Goal: Task Accomplishment & Management: Complete application form

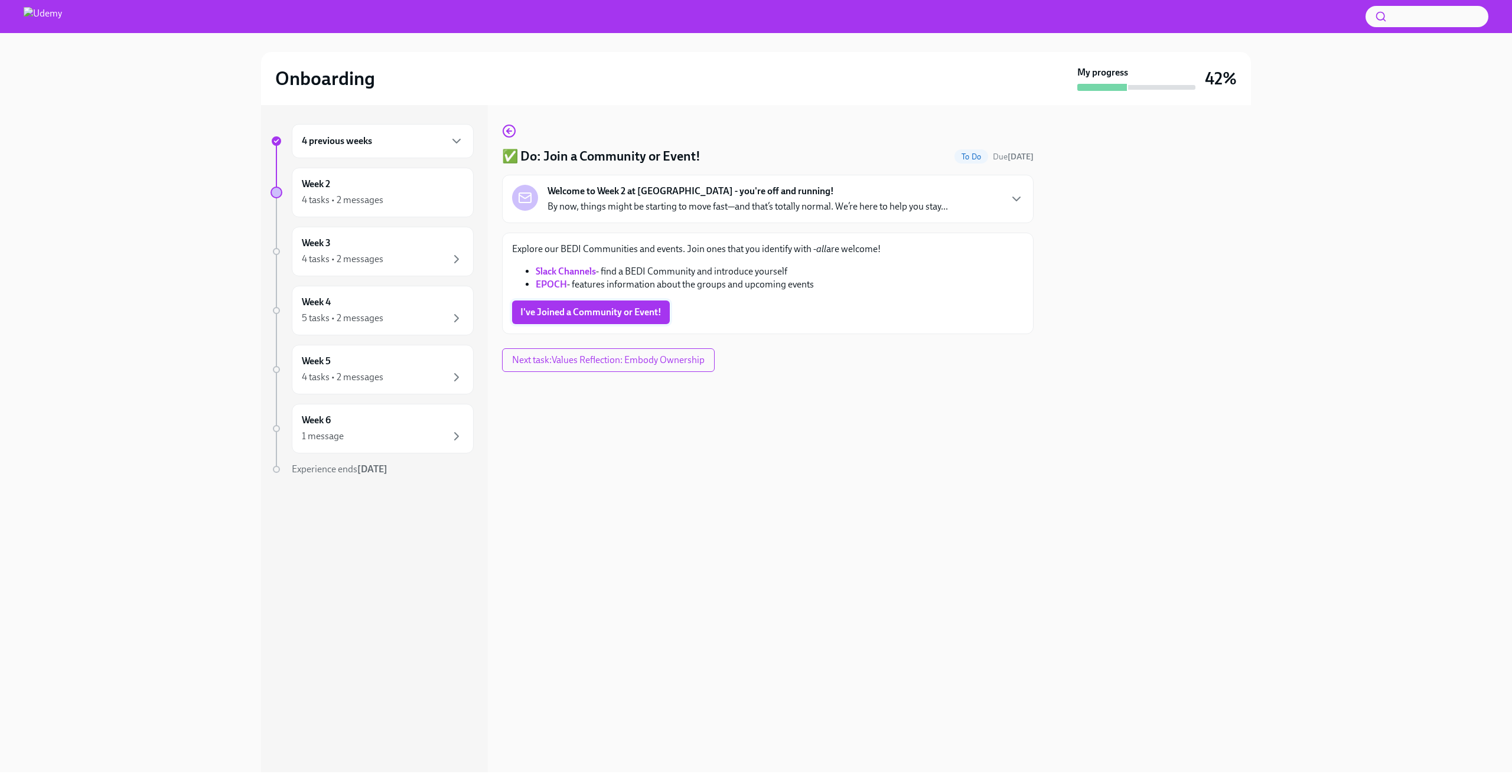
click at [572, 305] on button "I've Joined a Community or Event!" at bounding box center [591, 312] width 158 height 24
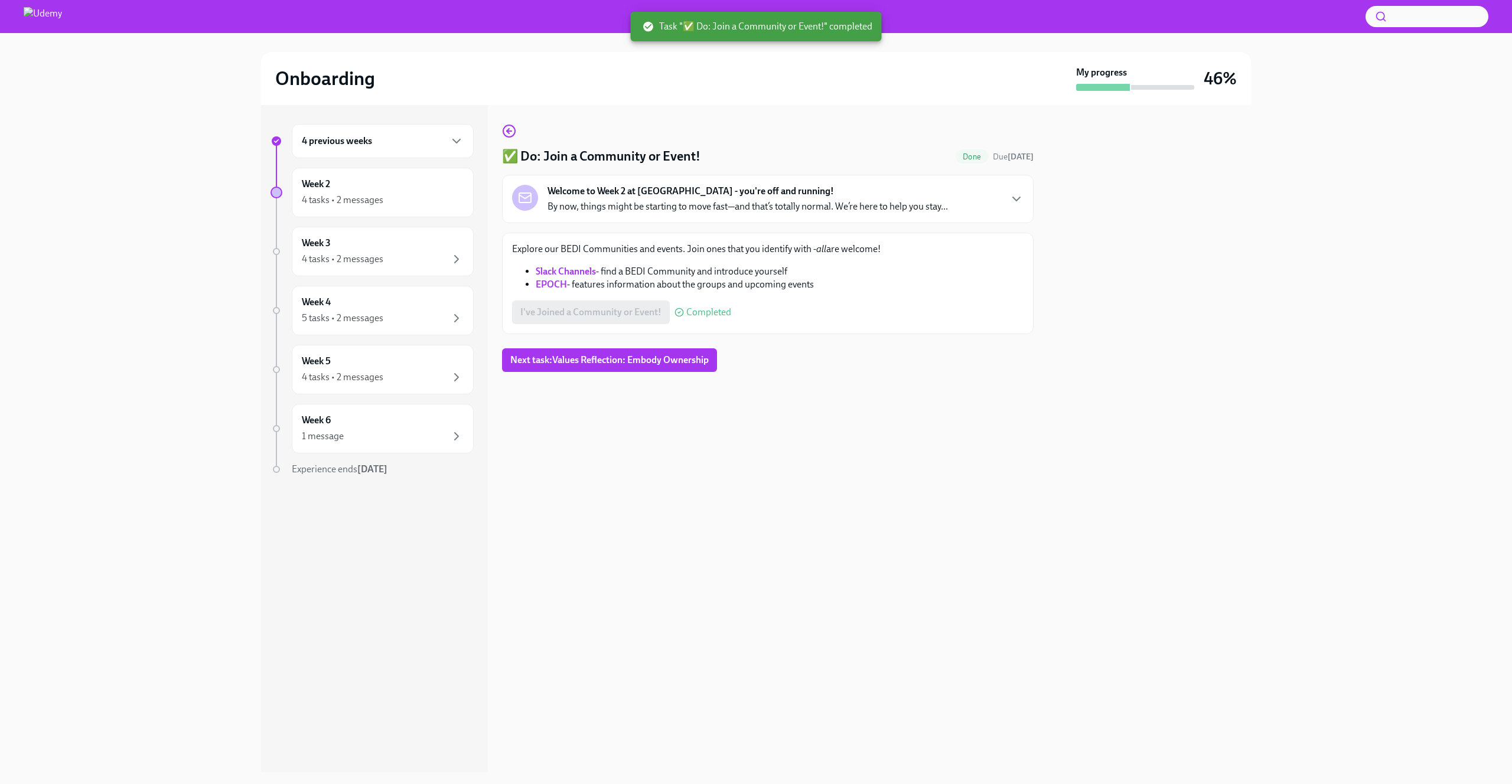
click at [647, 197] on strong "Welcome to Week 2 at [GEOGRAPHIC_DATA] - you're off and running!" at bounding box center [690, 191] width 286 height 13
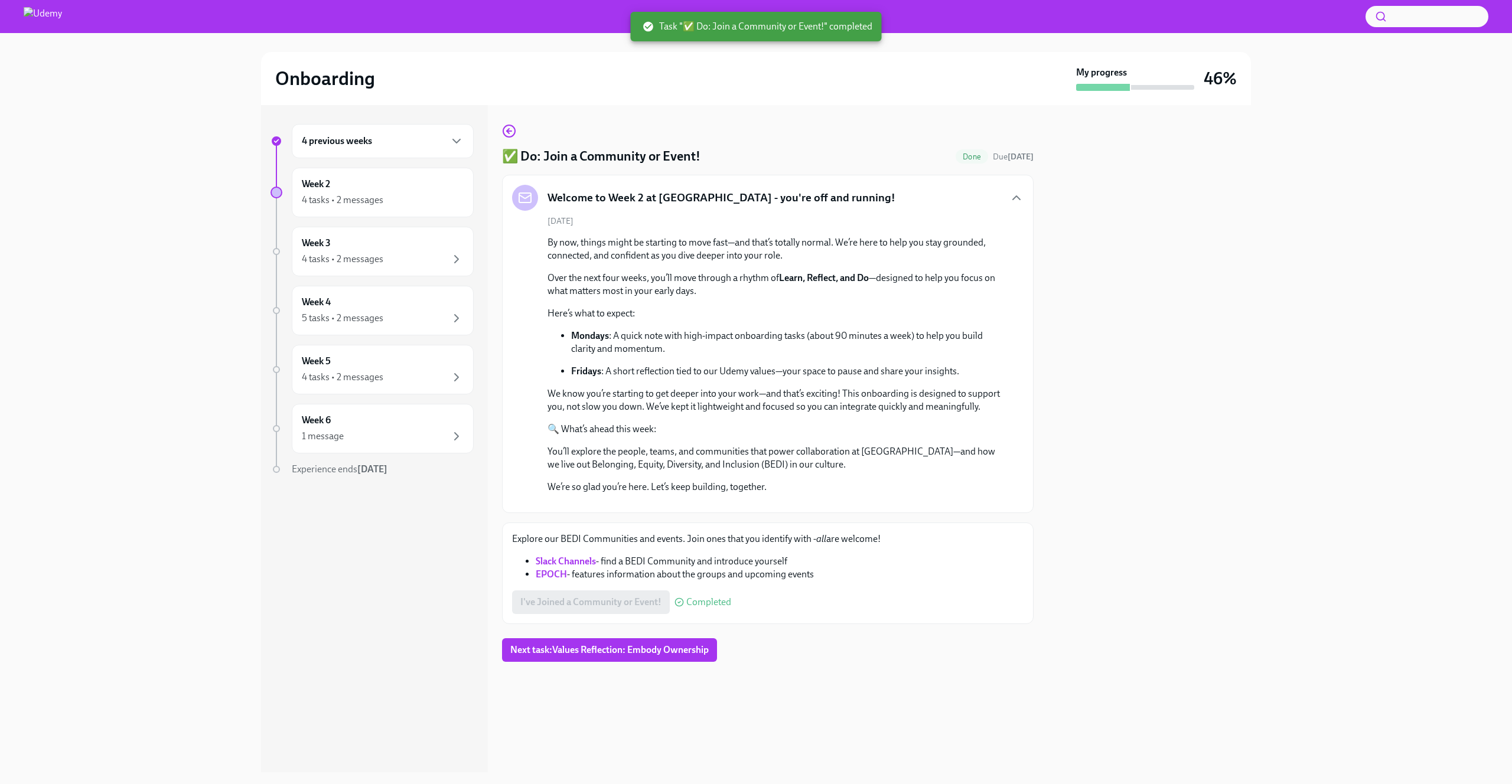
scroll to position [119, 0]
click at [610, 656] on span "Next task : Values Reflection: Embody Ownership" at bounding box center [610, 650] width 199 height 12
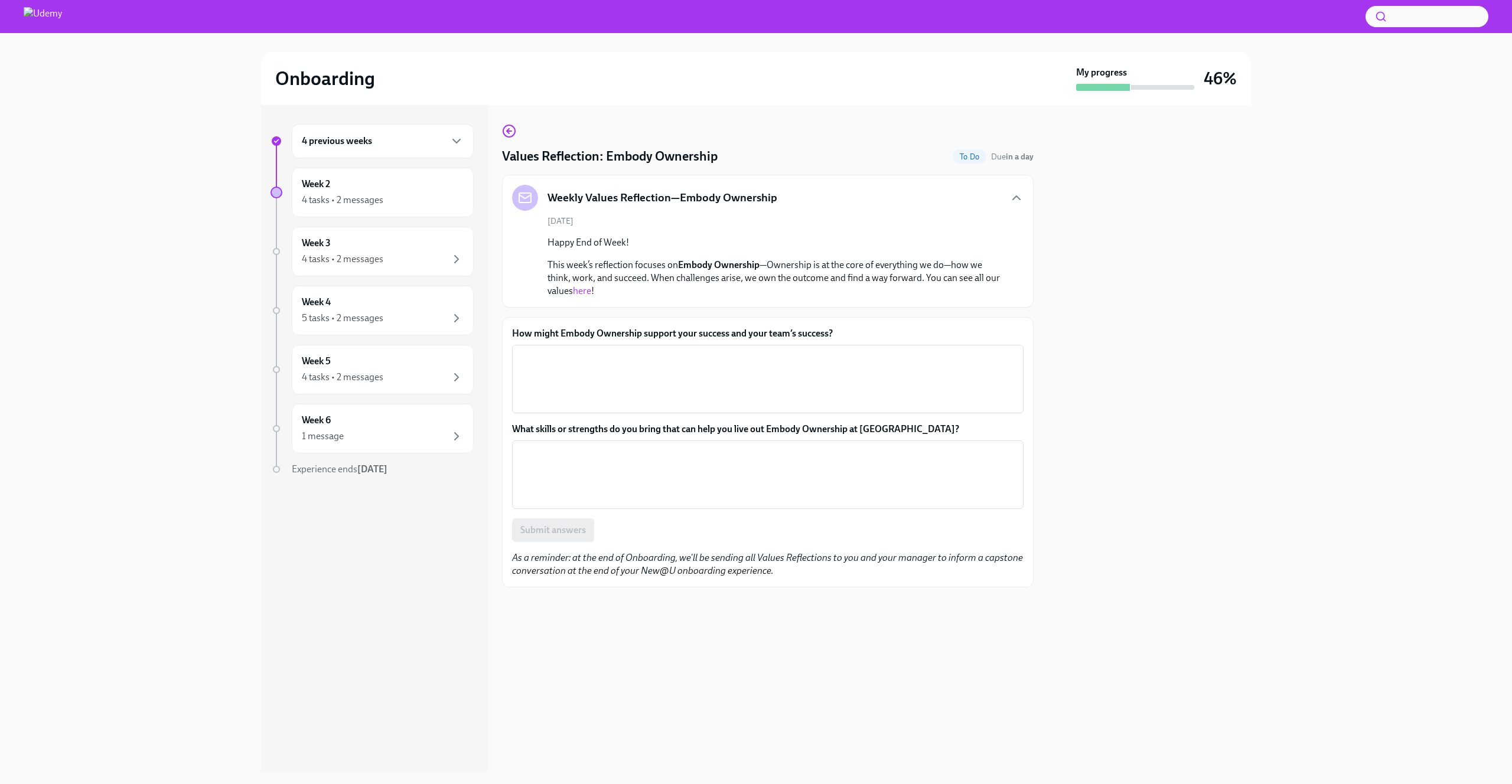
click at [588, 293] on link "here" at bounding box center [582, 291] width 18 height 11
click at [586, 372] on textarea "How might Embody Ownership support your success and your team’s success?" at bounding box center [767, 379] width 497 height 57
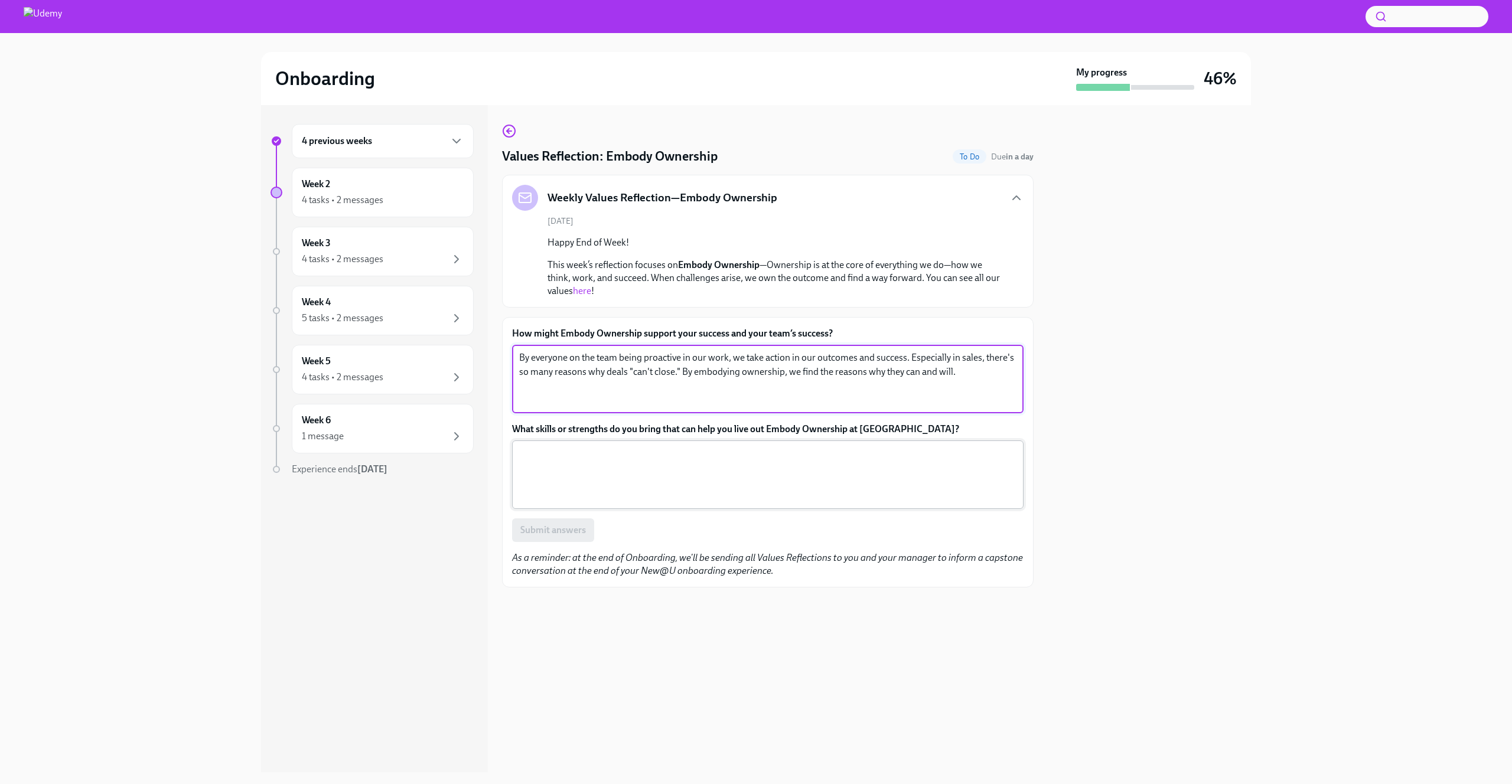
type textarea "By everyone on the team being proactive in our work, we take action in our outc…"
click at [687, 463] on textarea "What skills or strengths do you bring that can help you live out Embody Ownersh…" at bounding box center [767, 474] width 497 height 57
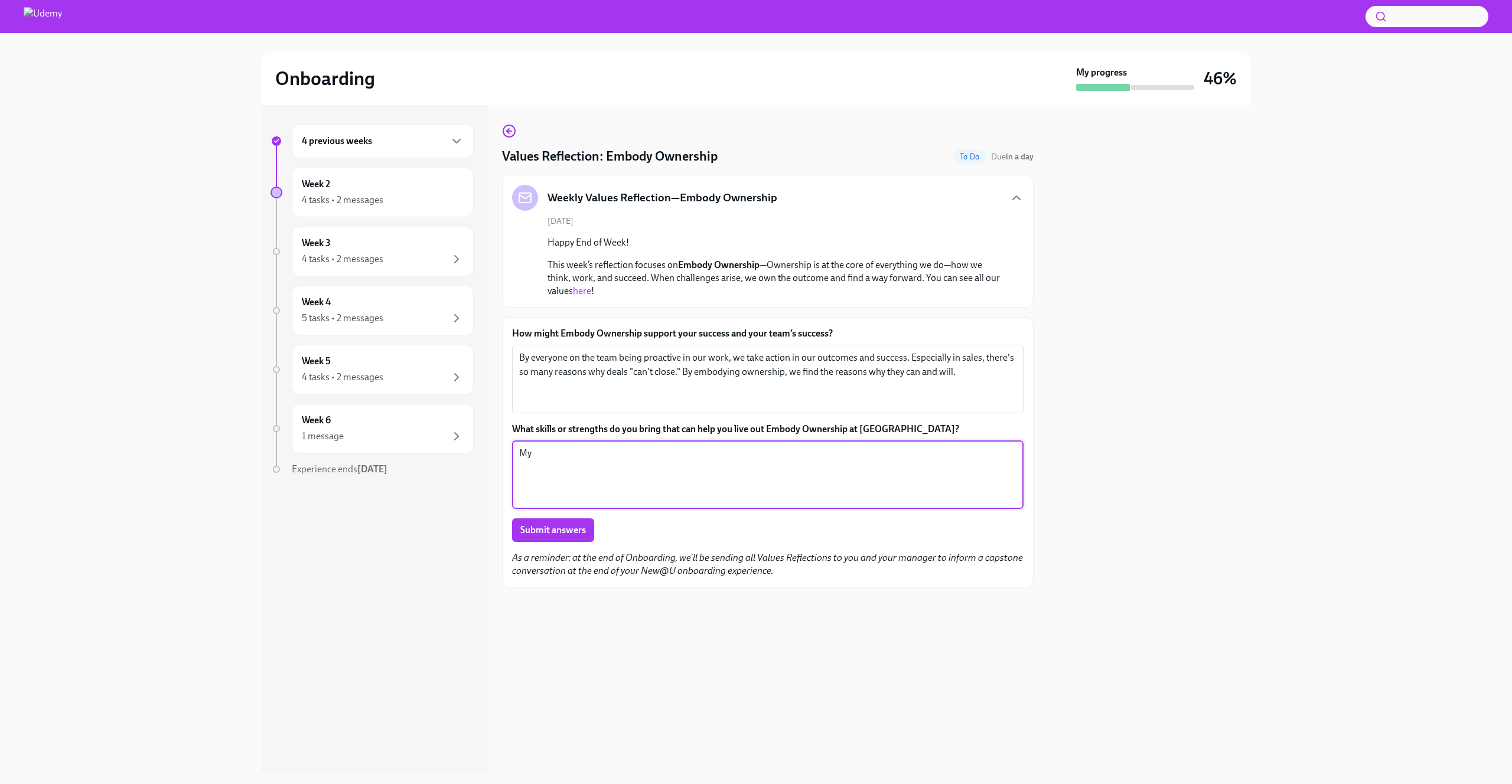
type textarea "M"
click at [834, 469] on textarea "I am a do-er. I pride myself in getting what needs to be done, done, without ex…" at bounding box center [767, 474] width 497 height 57
click at [817, 469] on textarea "I am a do-er. I pride myself in getting what needs to be done, done, without ex…" at bounding box center [767, 474] width 497 height 57
click at [825, 471] on textarea "I am a do-er. I pride myself in getting what needs to be done, done, without ex…" at bounding box center [767, 474] width 497 height 57
click at [866, 467] on textarea "I am a do-er. I pride myself in getting what needs to be done, done, without ex…" at bounding box center [767, 474] width 497 height 57
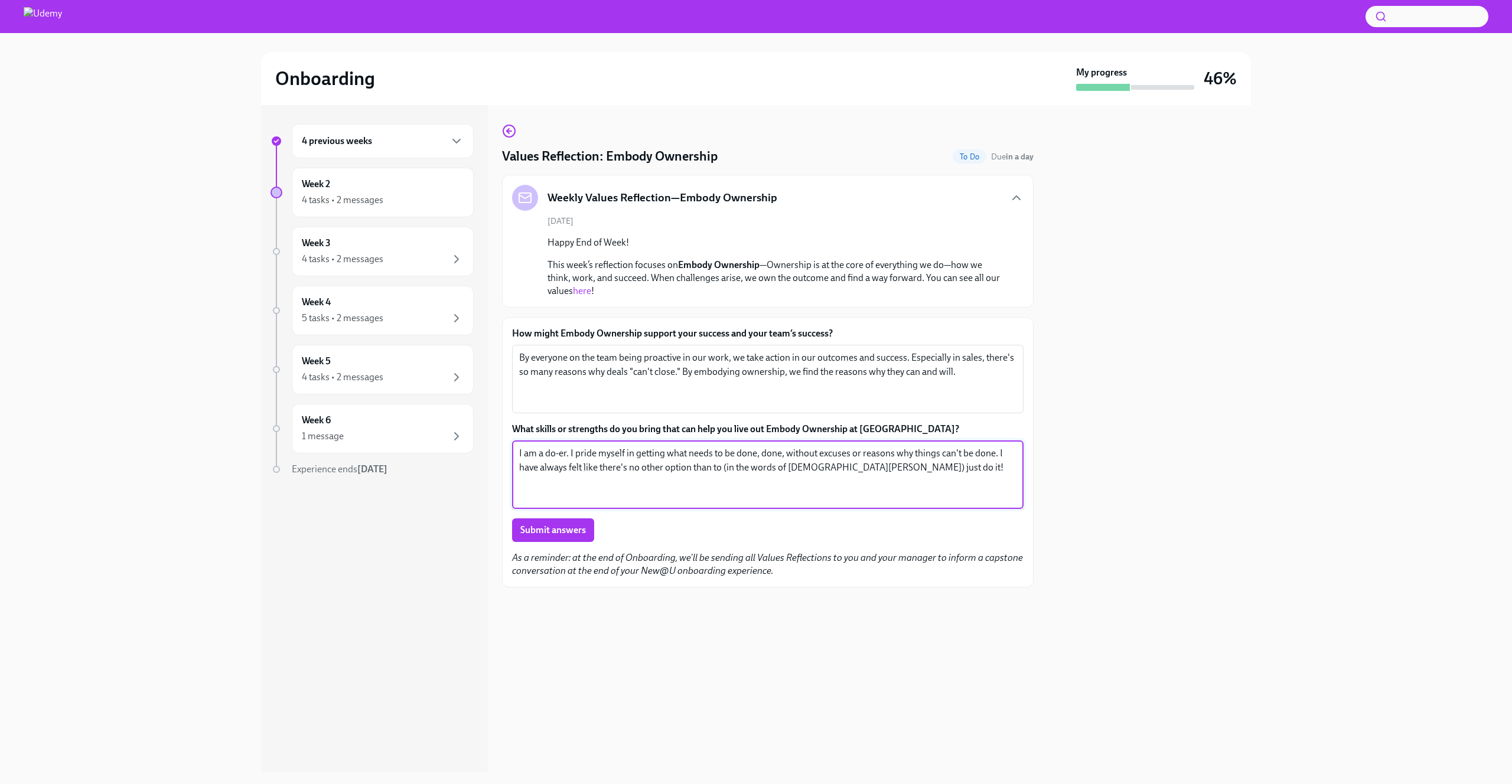
click at [748, 462] on textarea "I am a do-er. I pride myself in getting what needs to be done, done, without ex…" at bounding box center [767, 474] width 497 height 57
click at [924, 457] on textarea "I am a do-er. I pride myself in getting what needs to be done, done, without ex…" at bounding box center [767, 474] width 497 height 57
click at [989, 458] on textarea "I am a do-er. I pride myself in getting what needs to be done, done, without ex…" at bounding box center [767, 474] width 497 height 57
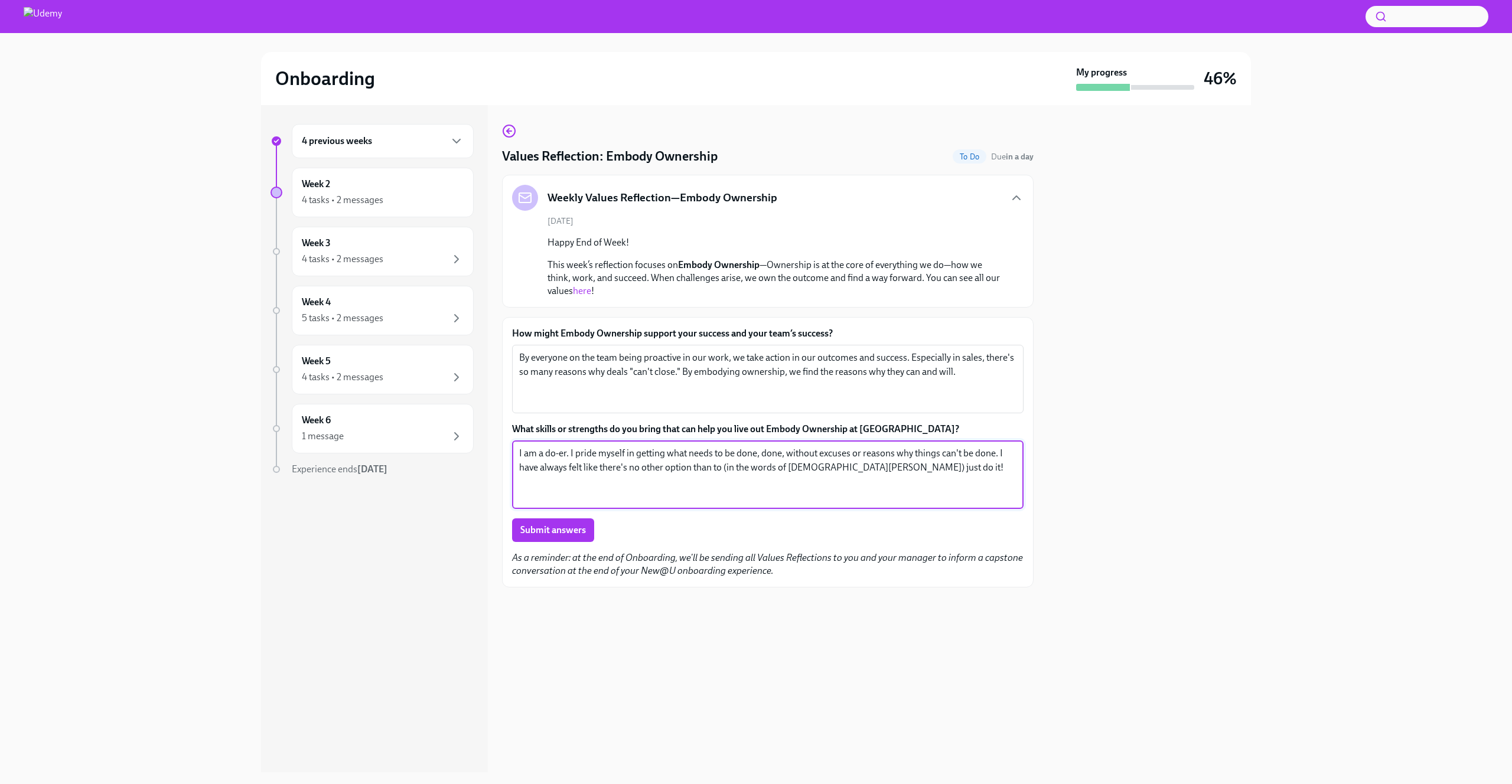
drag, startPoint x: 995, startPoint y: 456, endPoint x: 850, endPoint y: 449, distance: 145.2
click at [850, 449] on textarea "I am a do-er. I pride myself in getting what needs to be done, done, without ex…" at bounding box center [767, 474] width 497 height 57
click at [735, 460] on textarea "I am a do-er. I pride myself in getting what needs to be done, done, without ex…" at bounding box center [767, 474] width 497 height 57
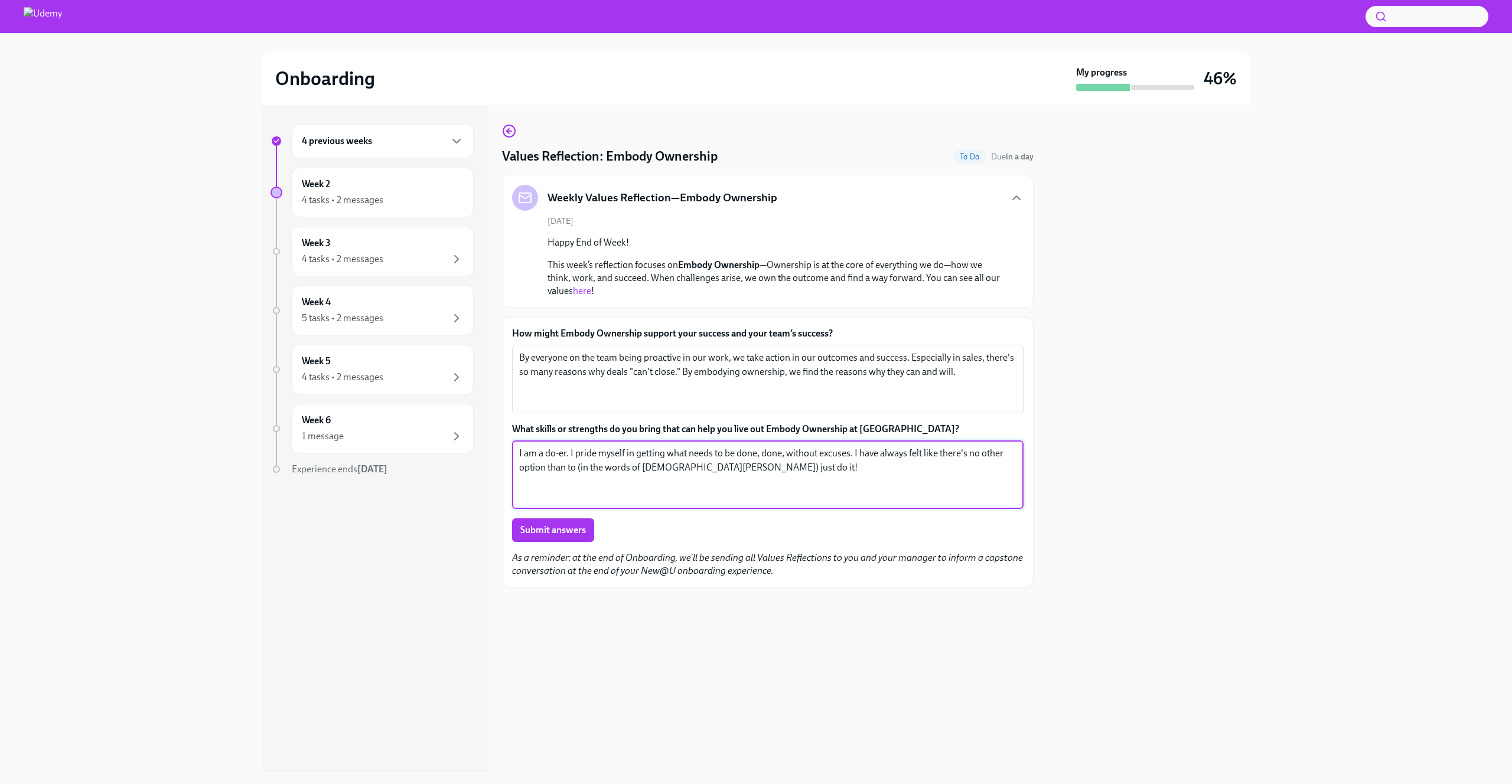
click at [853, 458] on textarea "I am a do-er. I pride myself in getting what needs to be done, done, without ex…" at bounding box center [767, 474] width 497 height 57
click at [866, 453] on textarea "I am a do-er. I pride myself in getting what needs to be done, done, without ex…" at bounding box center [767, 474] width 497 height 57
click at [764, 466] on textarea "I am a do-er. I pride myself in getting what needs to be done, done, without ex…" at bounding box center [767, 474] width 497 height 57
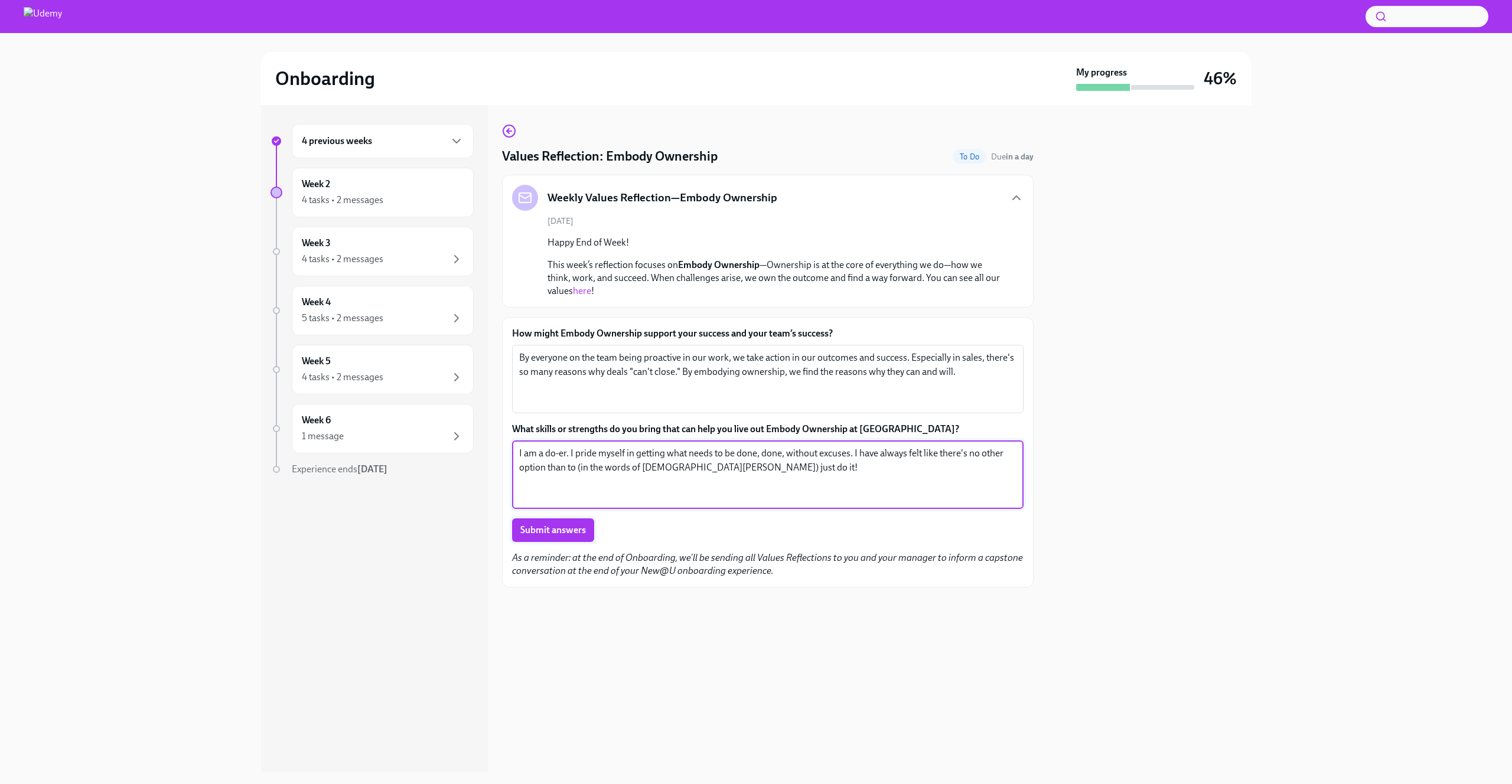
type textarea "I am a do-er. I pride myself in getting what needs to be done, done, without ex…"
click at [555, 531] on span "Submit answers" at bounding box center [553, 530] width 65 height 12
